Goal: Task Accomplishment & Management: Manage account settings

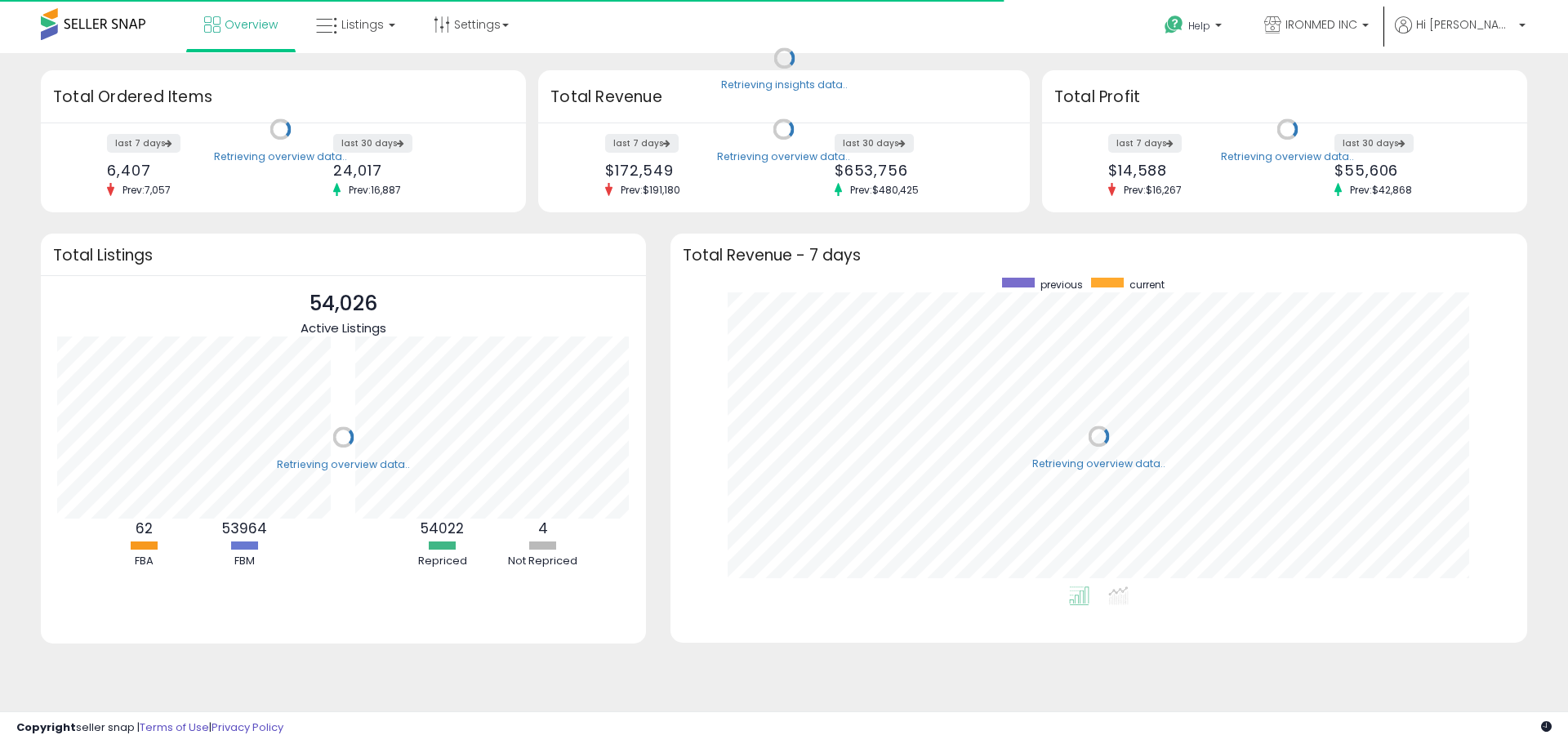
scroll to position [309, 824]
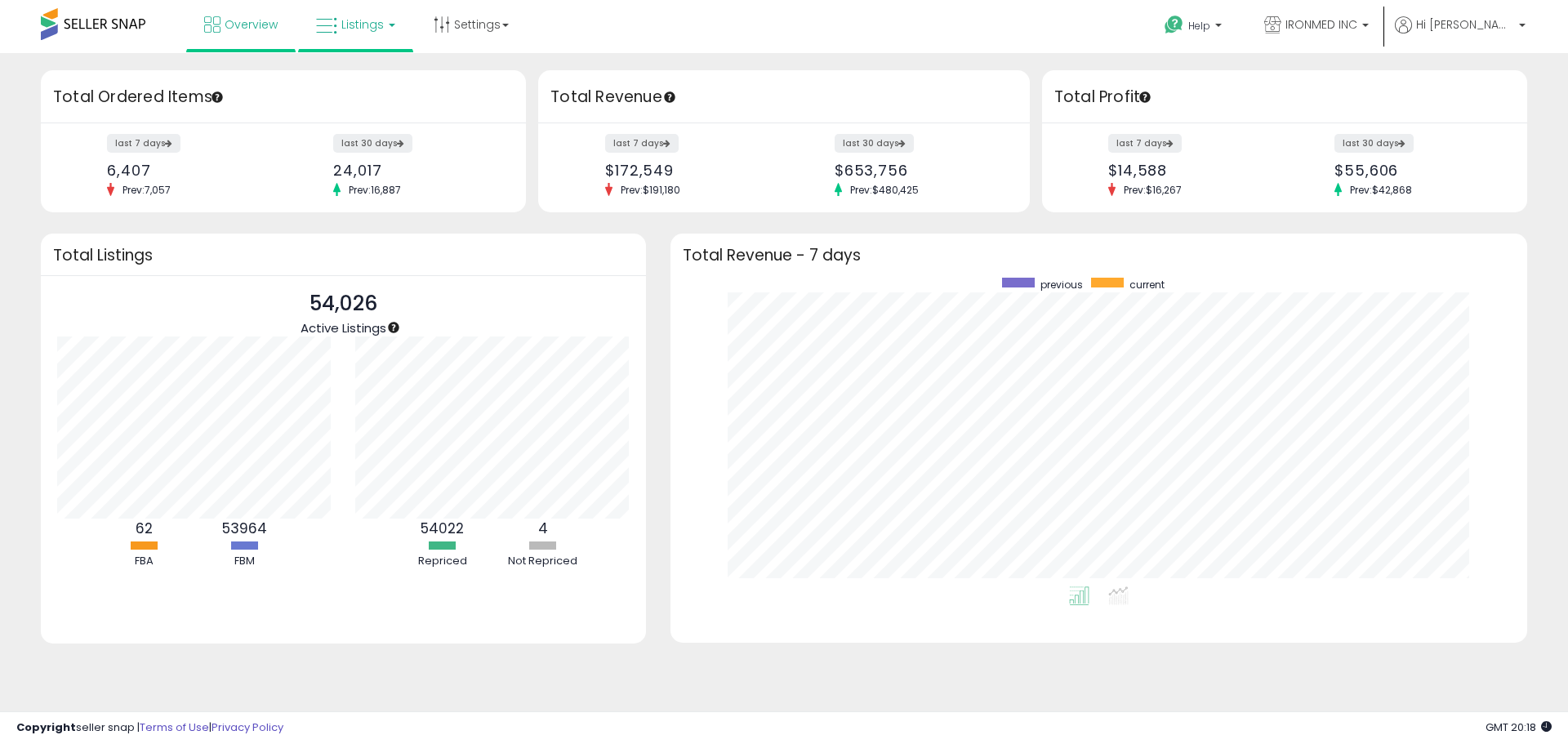
click at [360, 39] on link "Listings" at bounding box center [355, 24] width 104 height 49
click at [379, 86] on icon at bounding box center [367, 81] width 71 height 22
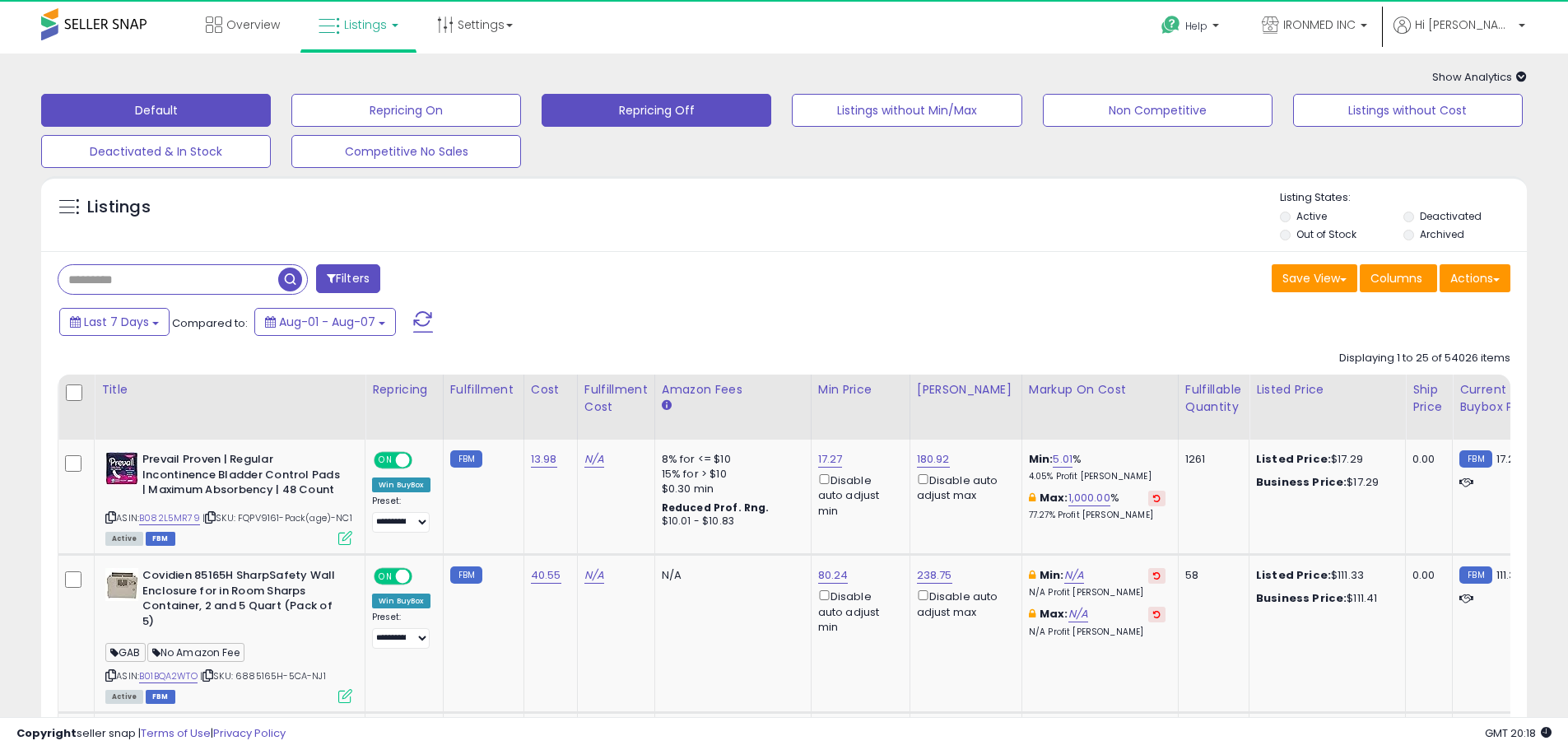
click at [521, 109] on button "Repricing Off" at bounding box center [406, 110] width 230 height 33
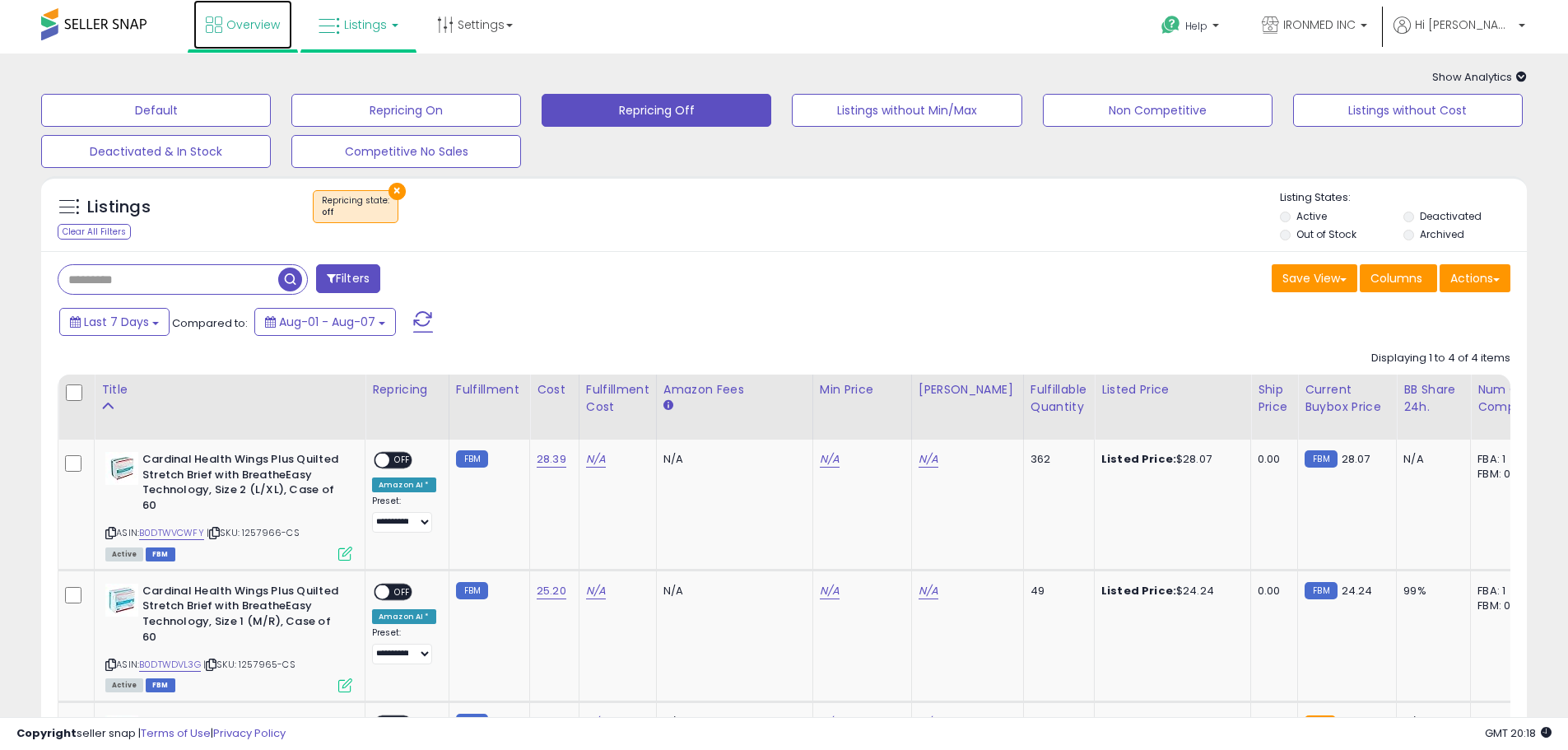
click at [258, 23] on span "Overview" at bounding box center [253, 25] width 54 height 17
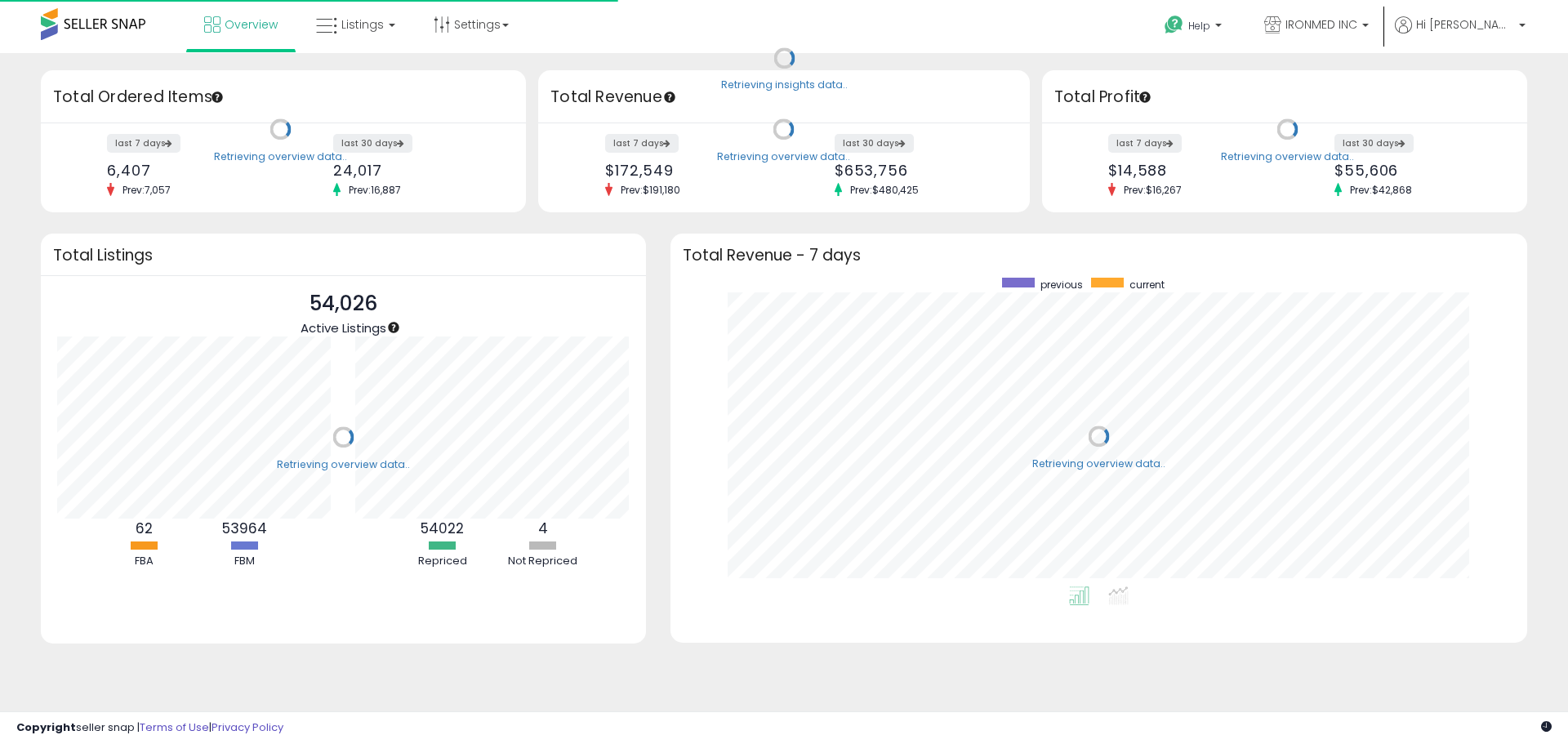
scroll to position [309, 824]
